Goal: Information Seeking & Learning: Learn about a topic

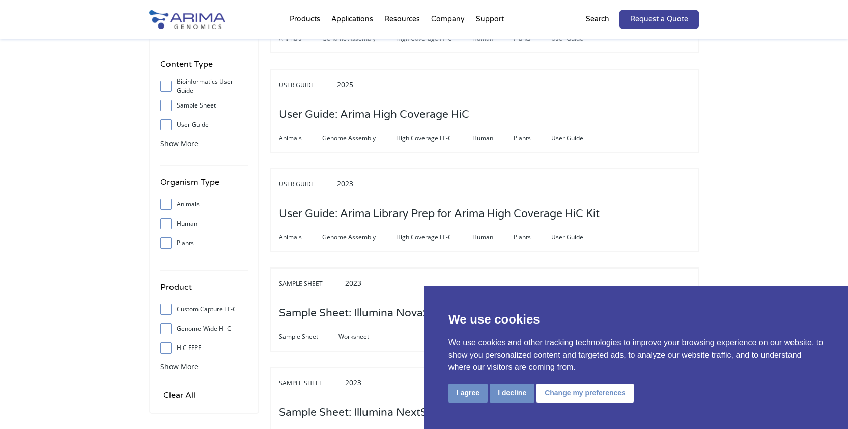
scroll to position [204, 0]
click at [478, 393] on button "I agree" at bounding box center [468, 392] width 39 height 19
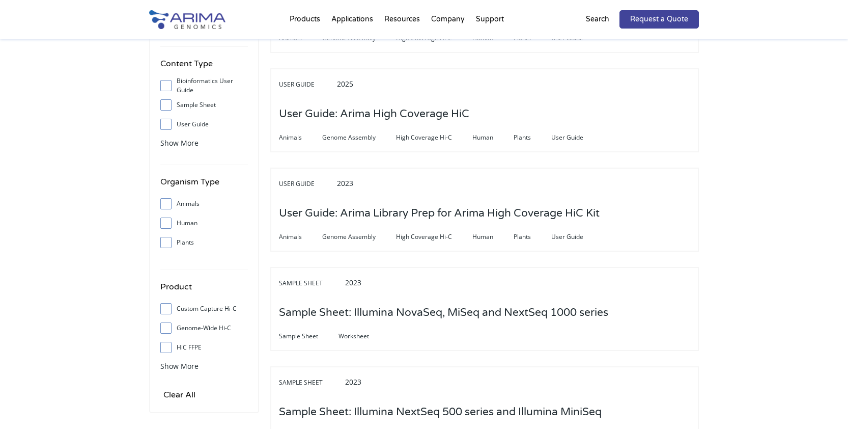
click at [166, 209] on span at bounding box center [168, 203] width 16 height 11
click at [166, 207] on input "Animals" at bounding box center [165, 203] width 7 height 7
checkbox input "true"
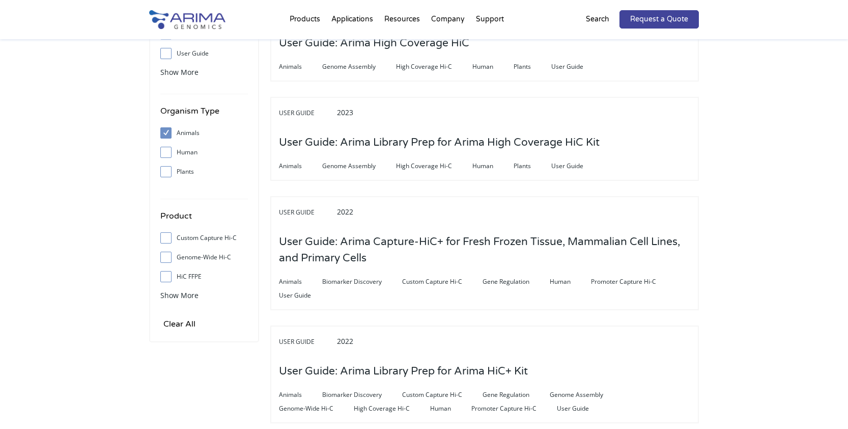
scroll to position [326, 0]
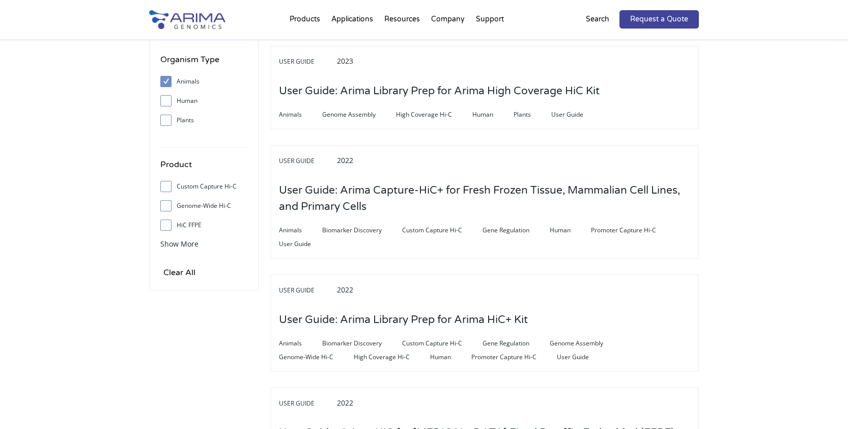
click at [168, 206] on input "Genome-Wide Hi-C" at bounding box center [165, 205] width 7 height 7
checkbox input "true"
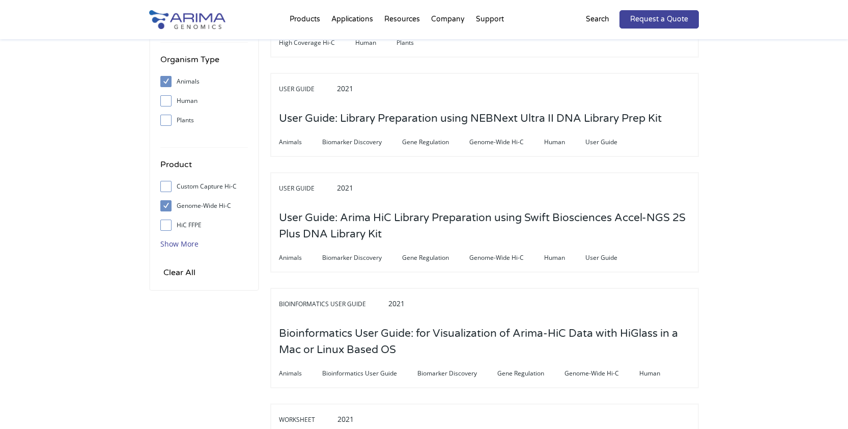
click at [182, 248] on span "Show More" at bounding box center [179, 244] width 38 height 10
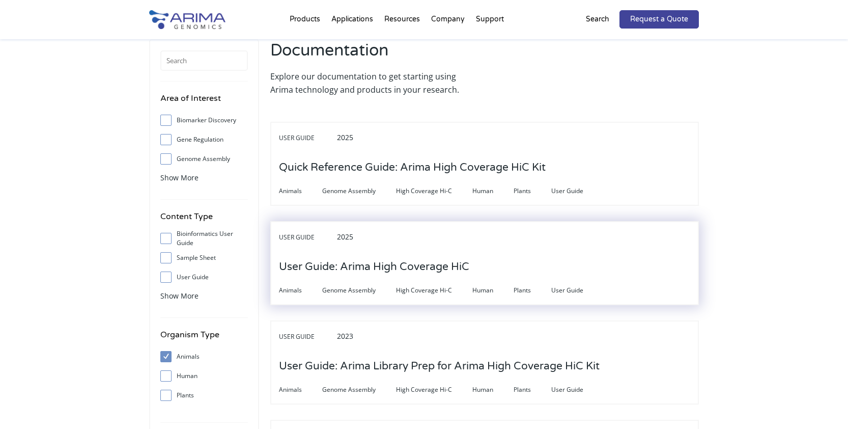
scroll to position [41, 0]
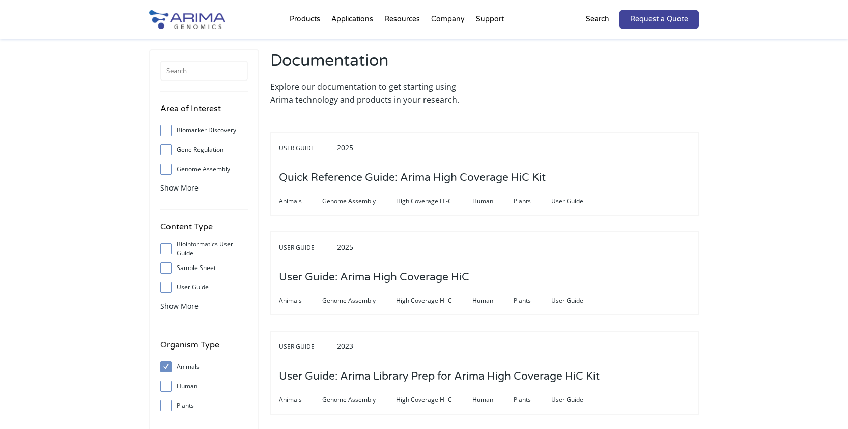
click at [164, 290] on input "User Guide" at bounding box center [165, 287] width 7 height 7
checkbox input "true"
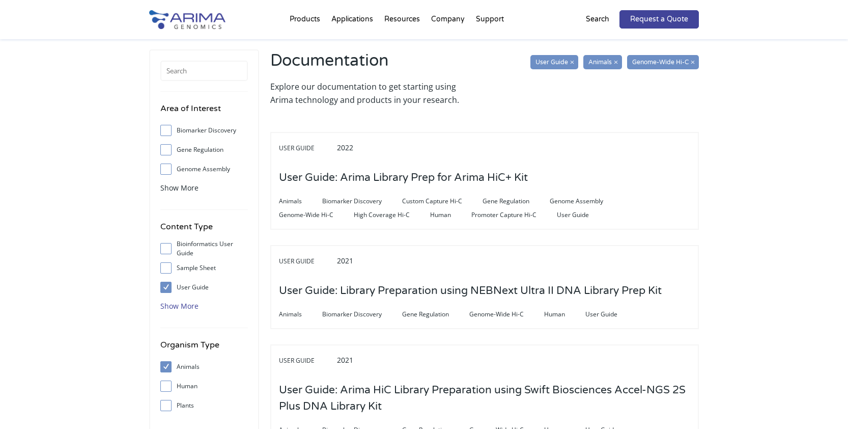
click at [181, 309] on span "Show More" at bounding box center [179, 306] width 38 height 10
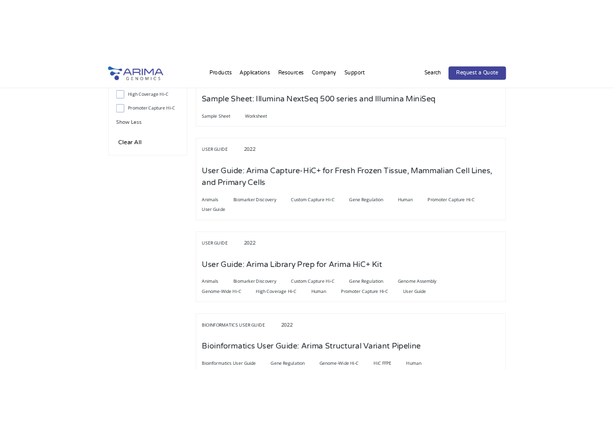
scroll to position [571, 0]
